Goal: Entertainment & Leisure: Consume media (video, audio)

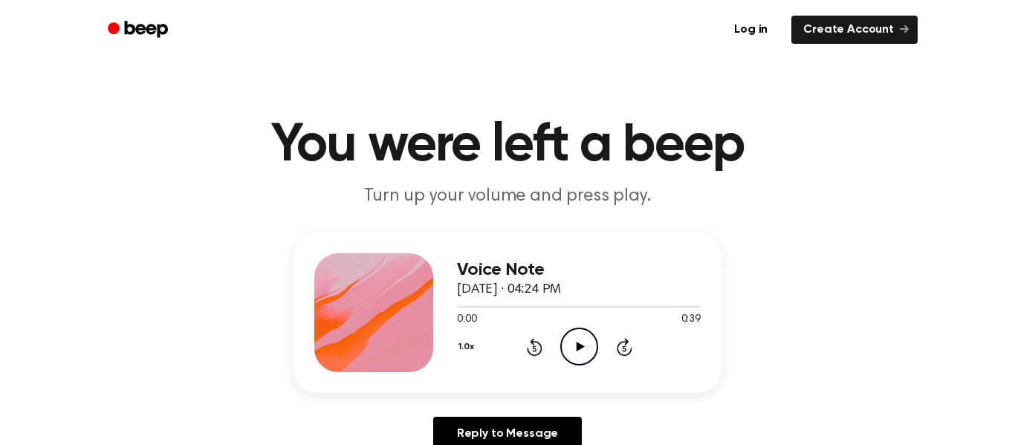
click at [586, 352] on icon "Play Audio" at bounding box center [579, 347] width 38 height 38
click at [585, 354] on icon "Pause Audio" at bounding box center [579, 347] width 38 height 38
click at [581, 357] on icon "Play Audio" at bounding box center [579, 347] width 38 height 38
click at [578, 356] on icon "Pause Audio" at bounding box center [579, 347] width 38 height 38
click at [586, 356] on icon "Play Audio" at bounding box center [579, 347] width 38 height 38
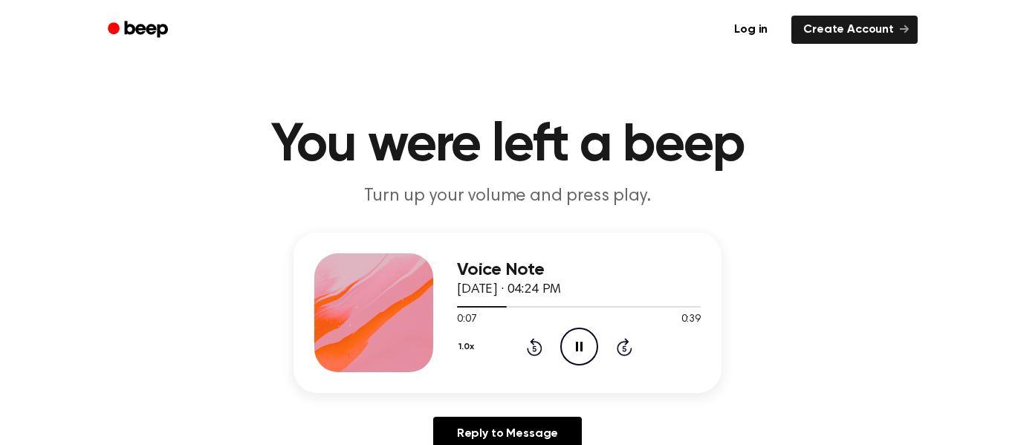
click at [534, 354] on icon "Rewind 5 seconds" at bounding box center [534, 346] width 16 height 19
click at [534, 348] on icon at bounding box center [534, 349] width 4 height 6
click at [533, 350] on icon "Rewind 5 seconds" at bounding box center [534, 346] width 16 height 19
click at [534, 351] on icon at bounding box center [534, 349] width 4 height 6
click at [577, 351] on icon at bounding box center [579, 347] width 7 height 10
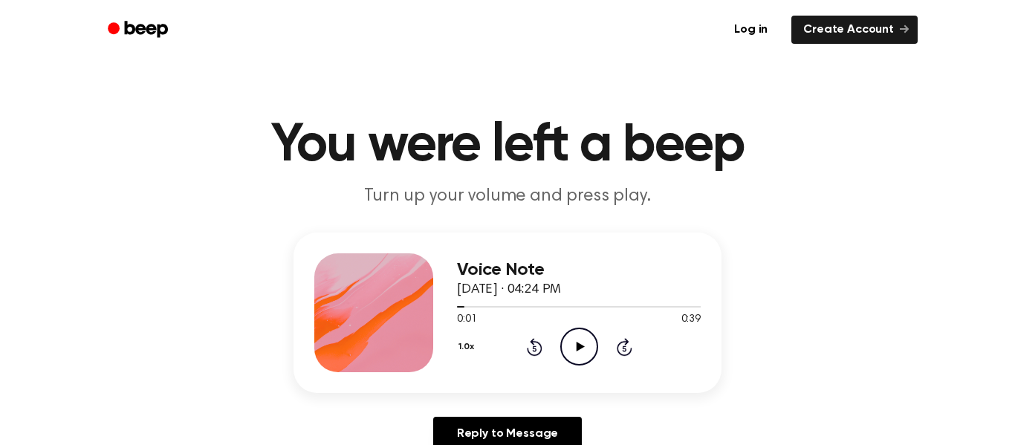
click at [579, 355] on icon "Play Audio" at bounding box center [579, 347] width 38 height 38
click at [593, 357] on icon "Pause Audio" at bounding box center [579, 347] width 38 height 38
click at [589, 350] on icon "Play Audio" at bounding box center [579, 347] width 38 height 38
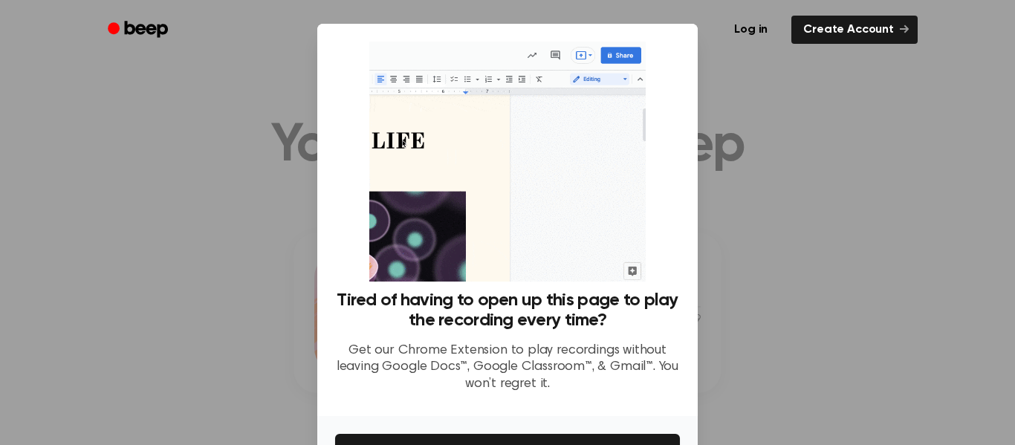
scroll to position [96, 0]
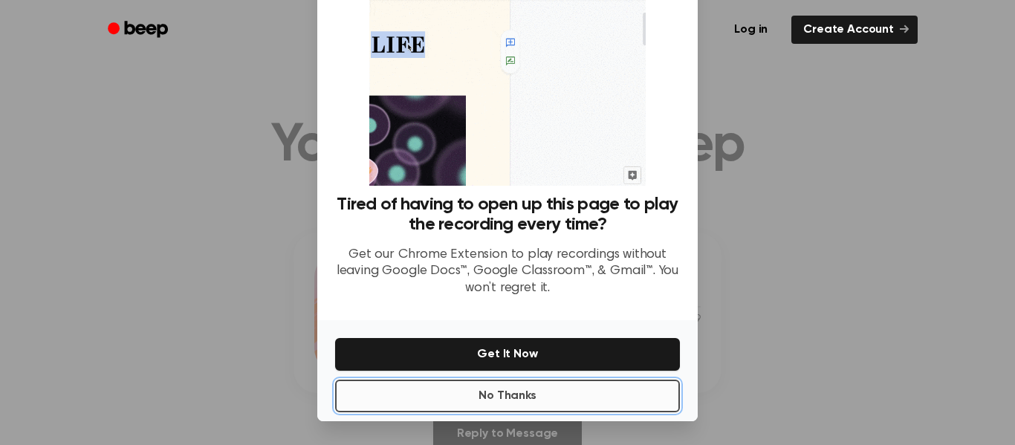
click at [470, 409] on button "No Thanks" at bounding box center [507, 396] width 345 height 33
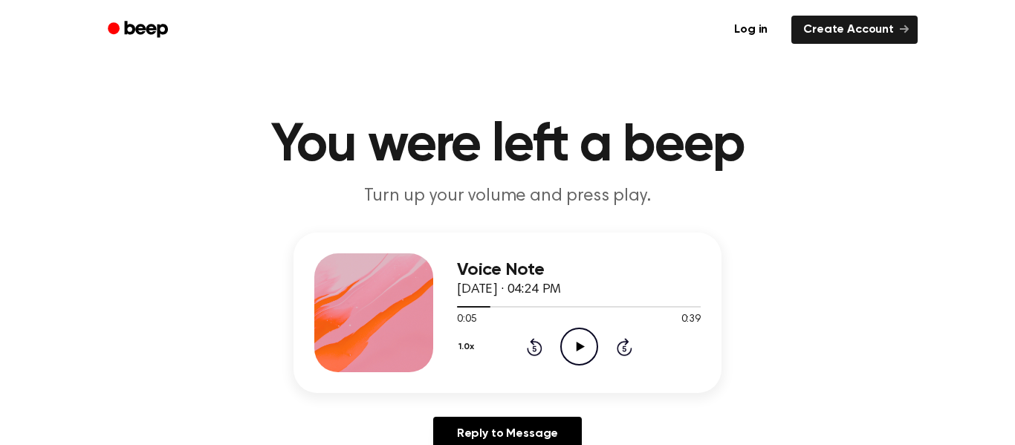
click at [585, 360] on icon "Play Audio" at bounding box center [579, 347] width 38 height 38
drag, startPoint x: 557, startPoint y: 307, endPoint x: 455, endPoint y: 302, distance: 101.9
click at [455, 302] on div "Voice Note [DATE] · 04:24 PM 0:17 0:39 Your browser does not support the [objec…" at bounding box center [508, 313] width 428 height 161
click at [461, 308] on div at bounding box center [579, 306] width 244 height 12
click at [574, 346] on icon "Play Audio" at bounding box center [579, 347] width 38 height 38
